Goal: Find contact information: Find contact information

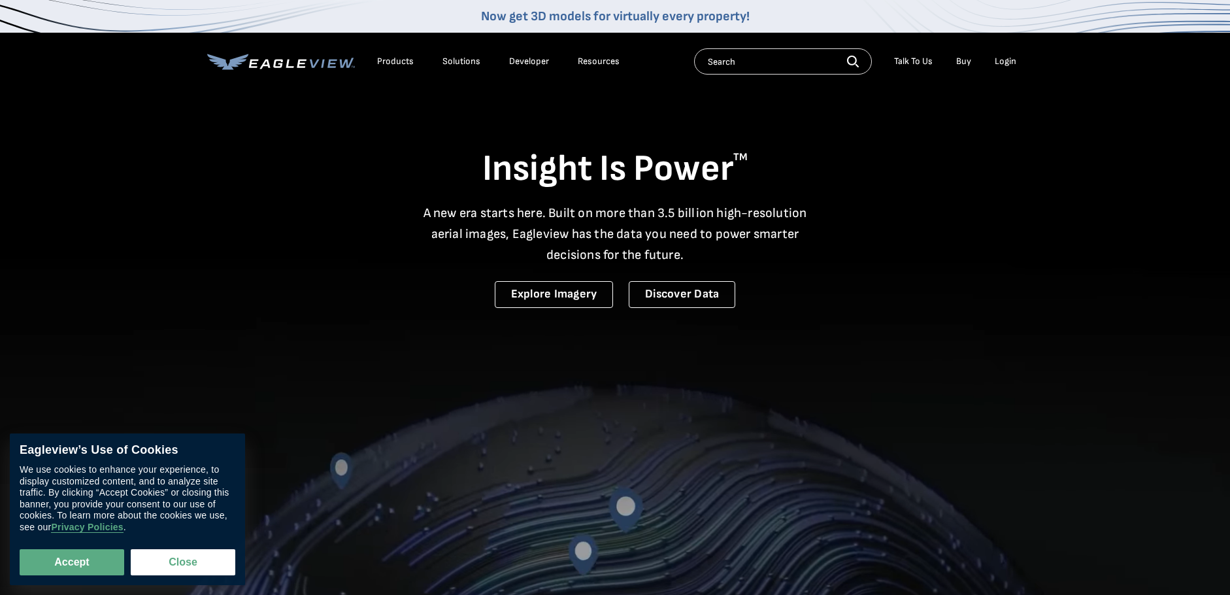
click at [1014, 61] on div "Login" at bounding box center [1006, 62] width 22 height 12
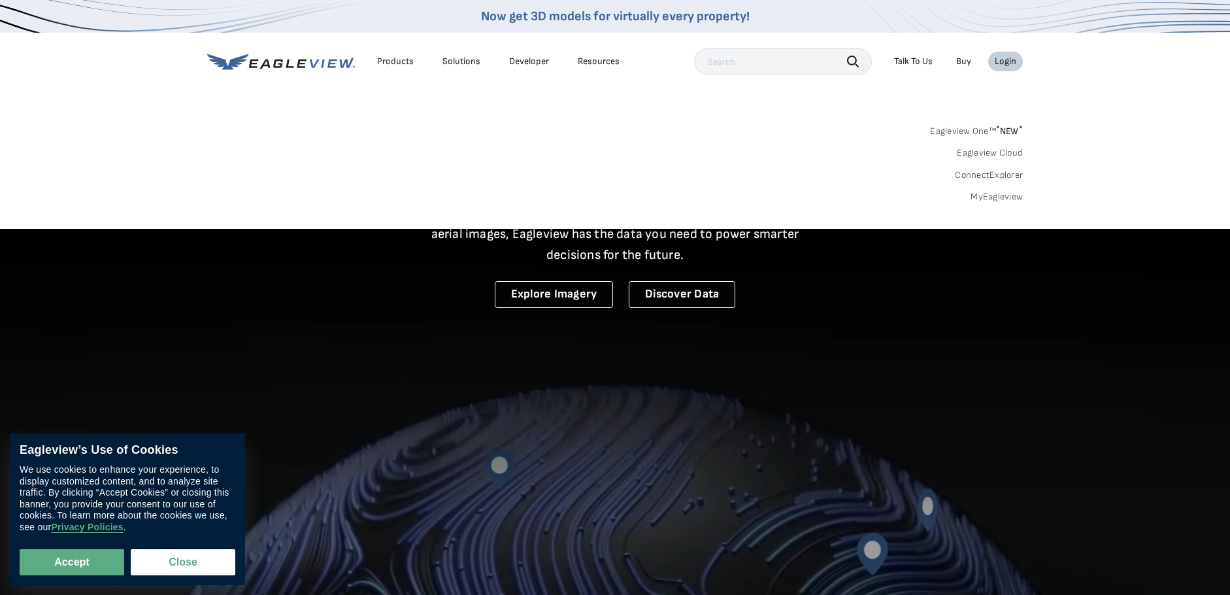
click at [991, 191] on link "MyEagleview" at bounding box center [997, 197] width 52 height 12
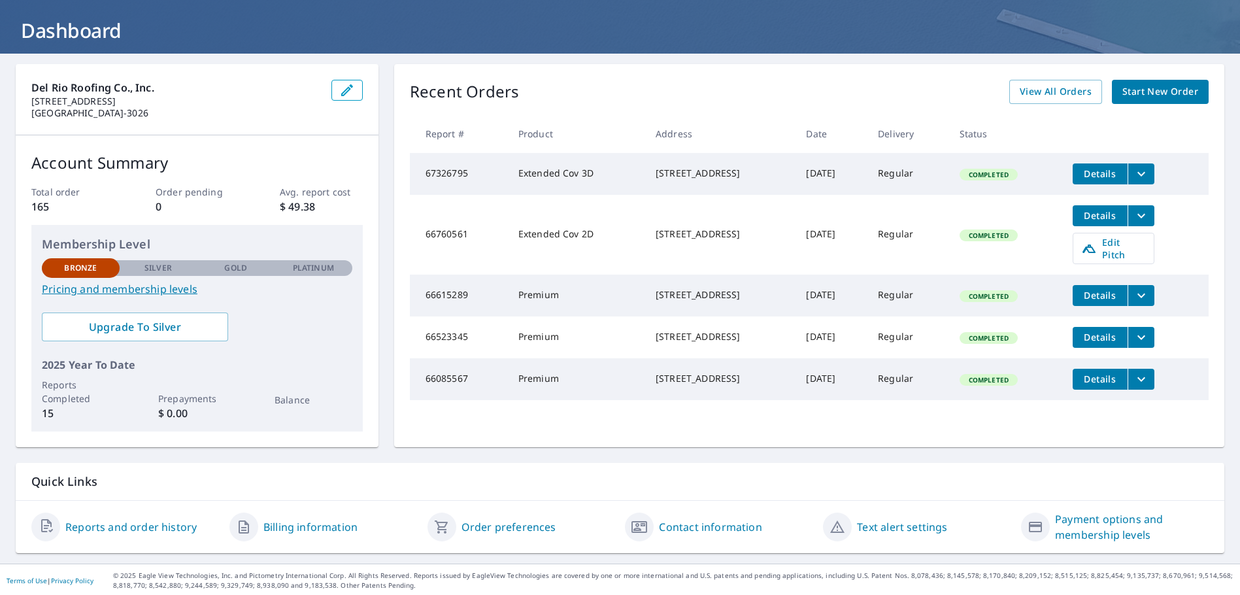
scroll to position [69, 0]
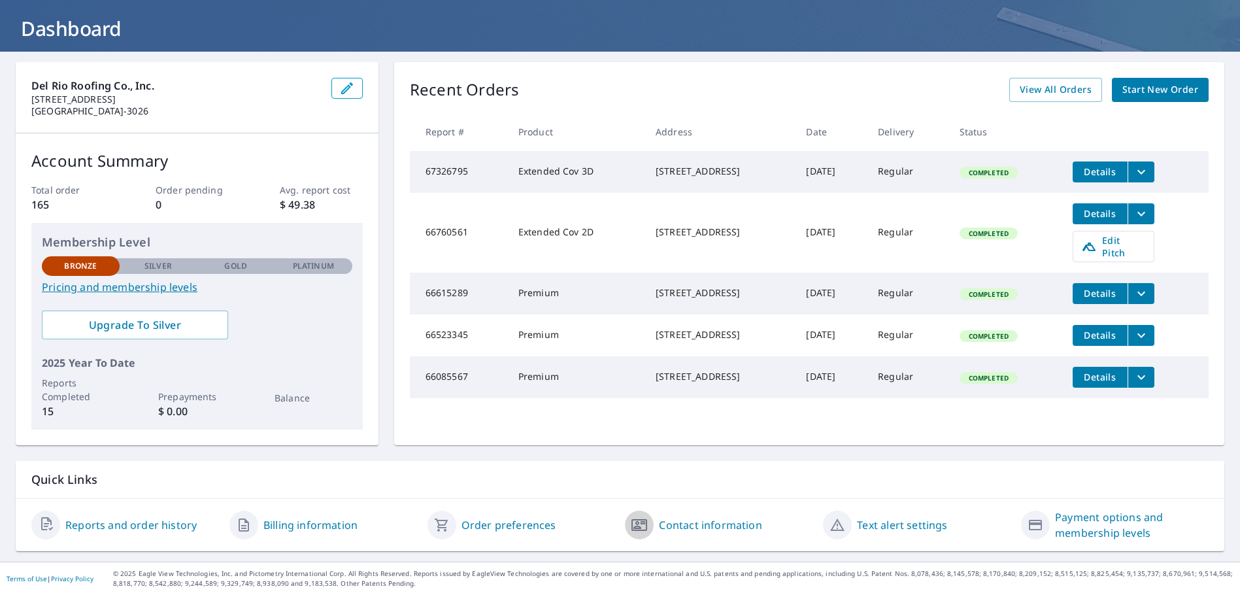
click at [642, 524] on icon "button" at bounding box center [640, 525] width 16 height 12
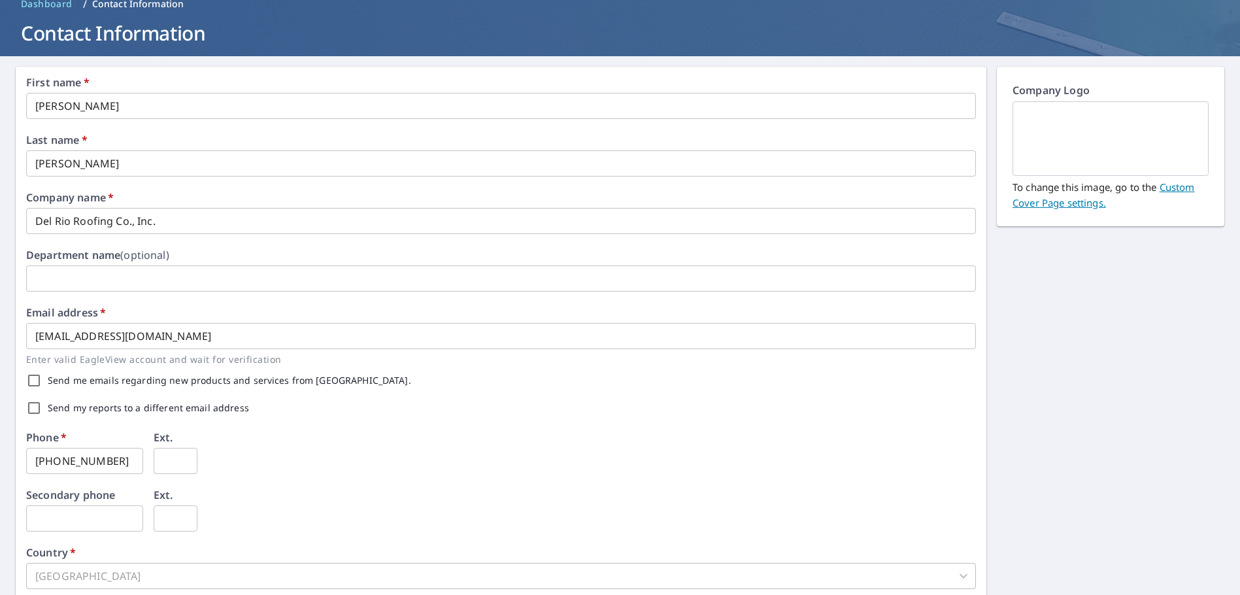
scroll to position [64, 0]
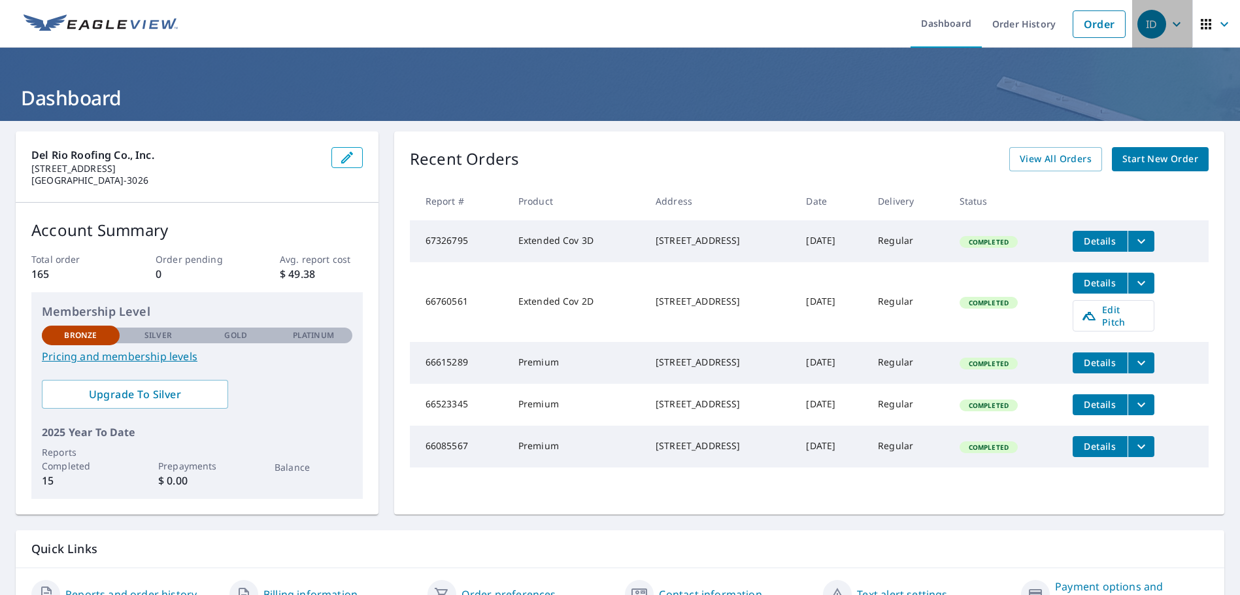
click at [1169, 22] on icon "button" at bounding box center [1177, 24] width 16 height 16
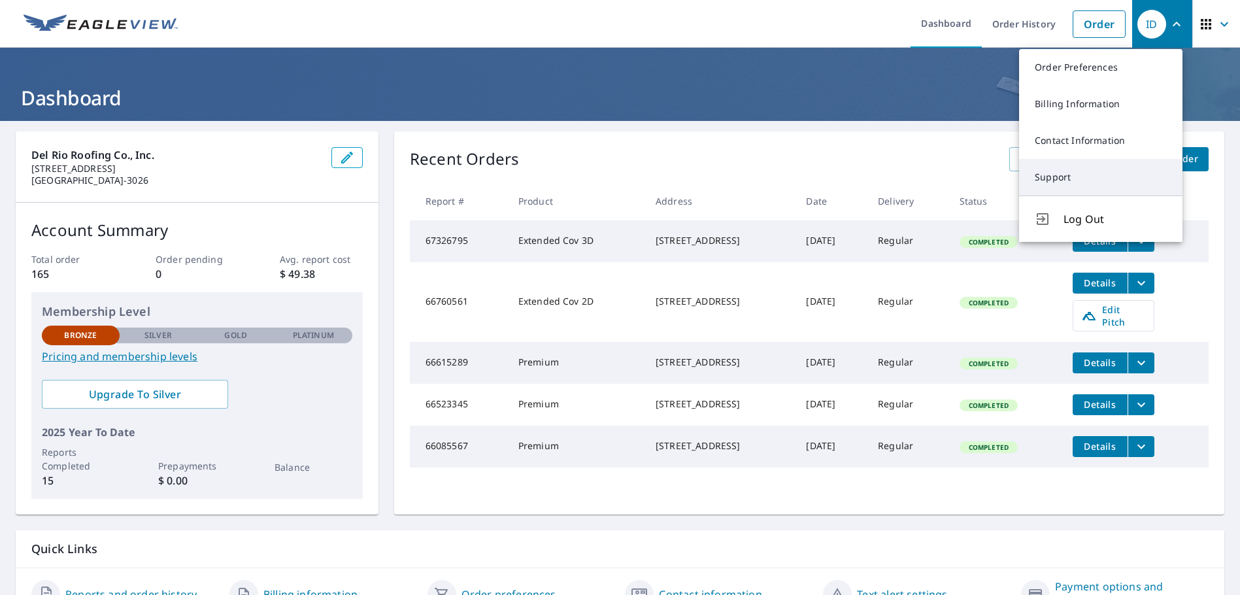
click at [1054, 179] on link "Support" at bounding box center [1100, 177] width 163 height 37
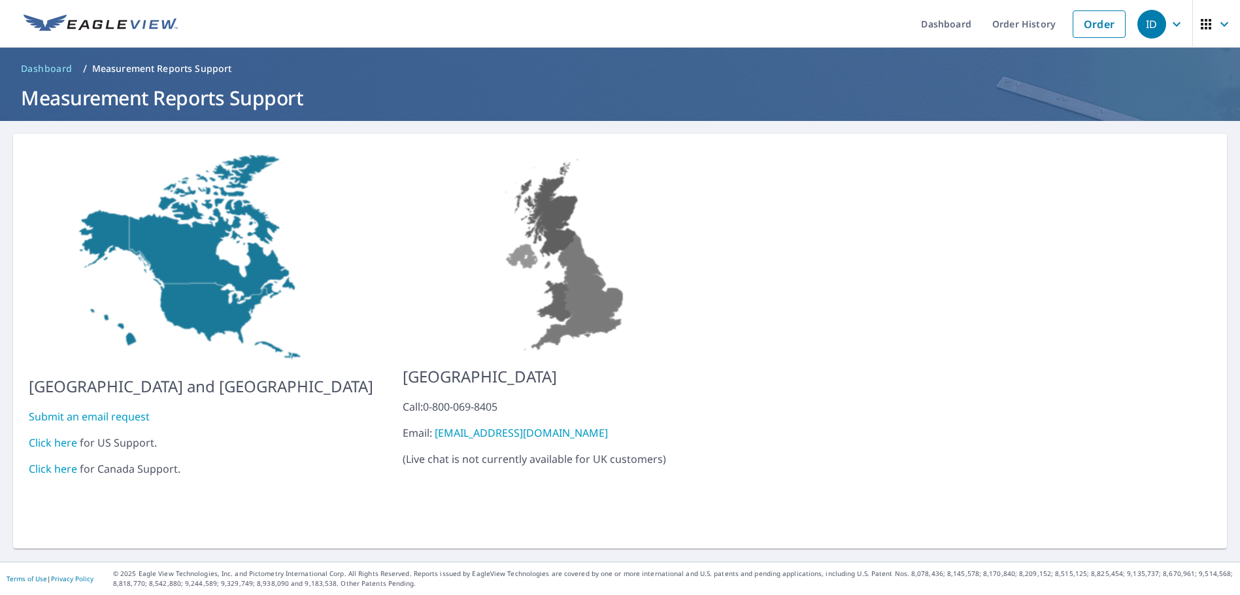
click at [52, 435] on link "Click here" at bounding box center [53, 442] width 48 height 14
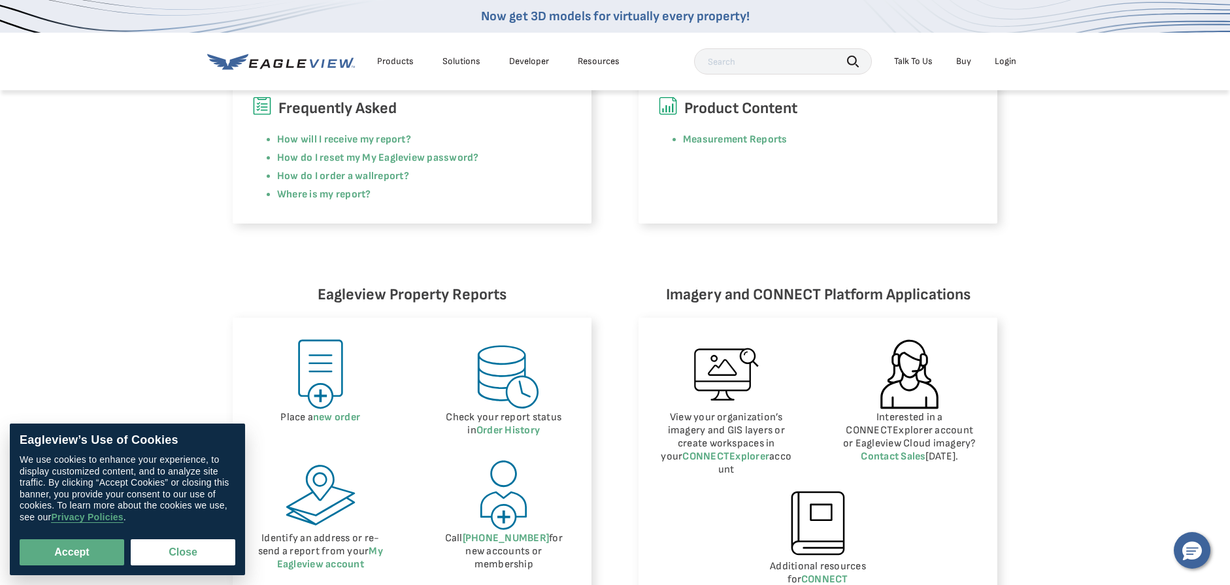
scroll to position [654, 0]
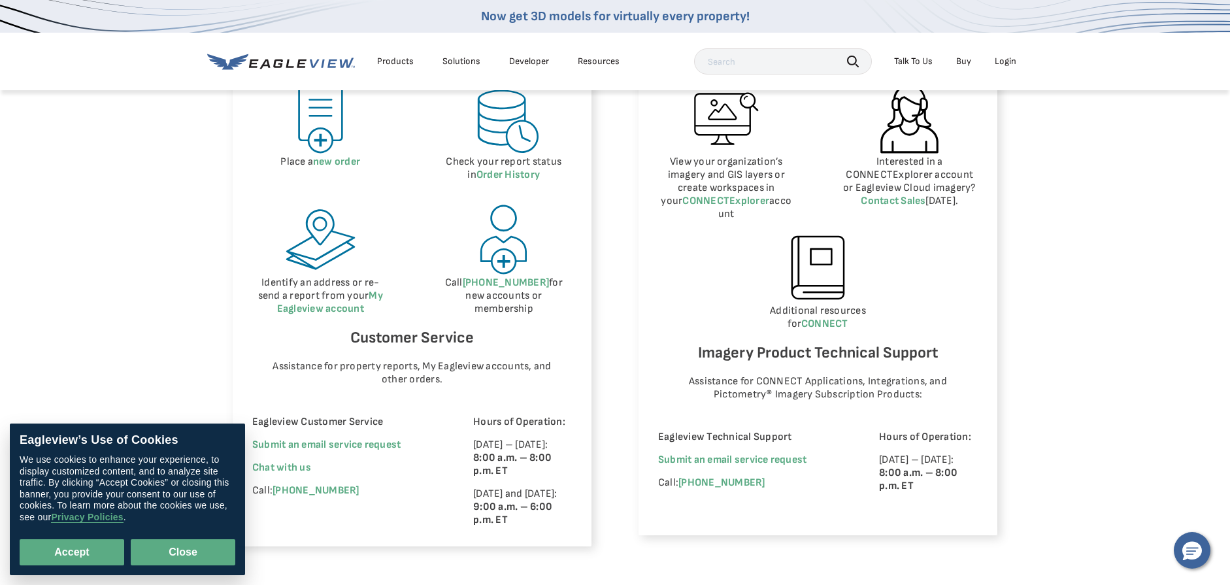
click at [160, 549] on button "Close" at bounding box center [183, 552] width 105 height 26
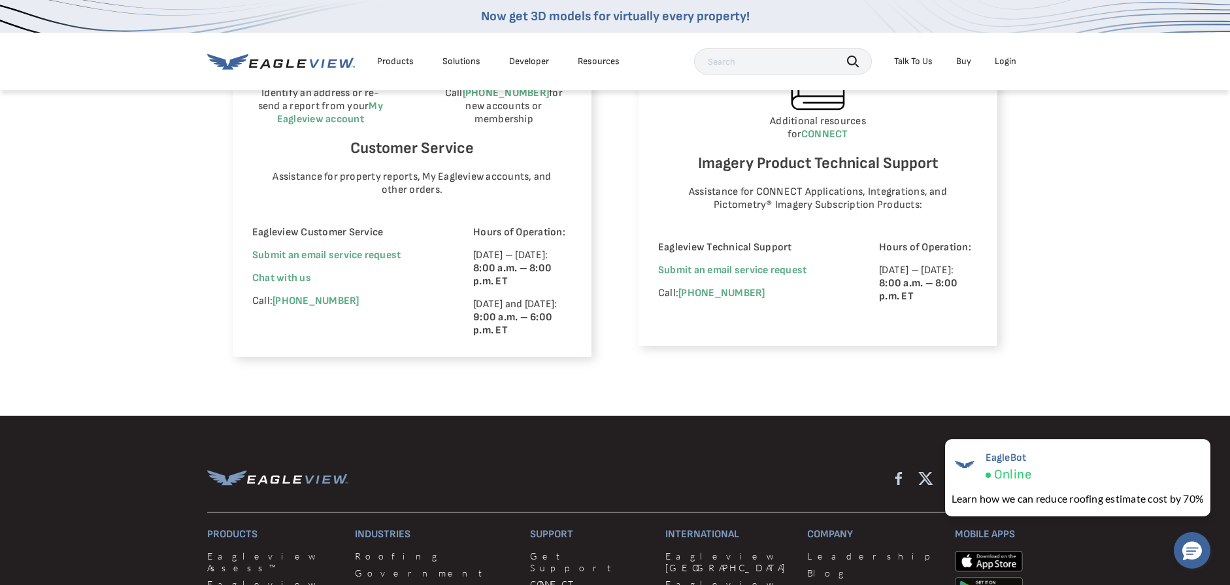
scroll to position [850, 0]
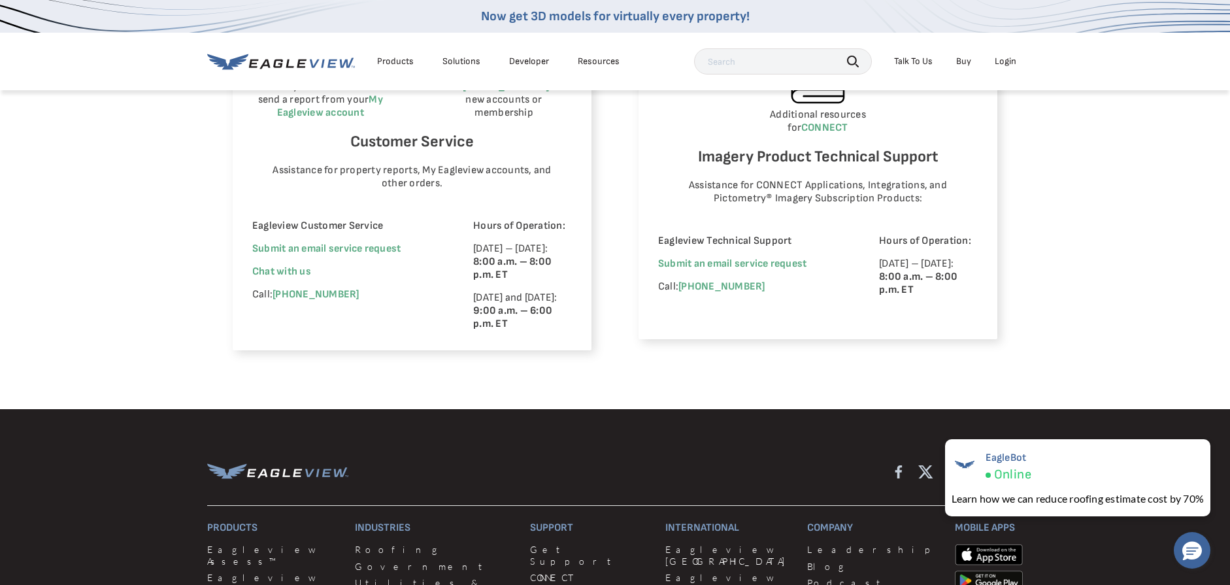
click at [362, 294] on p "Call: [PHONE_NUMBER]" at bounding box center [344, 294] width 185 height 13
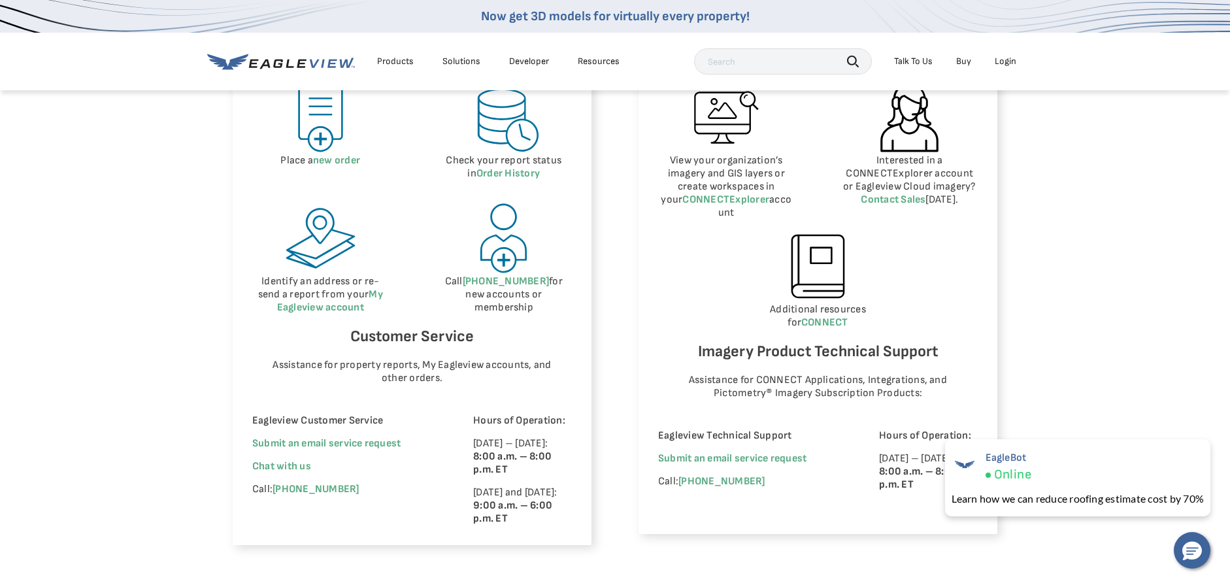
scroll to position [458, 0]
